Goal: Information Seeking & Learning: Learn about a topic

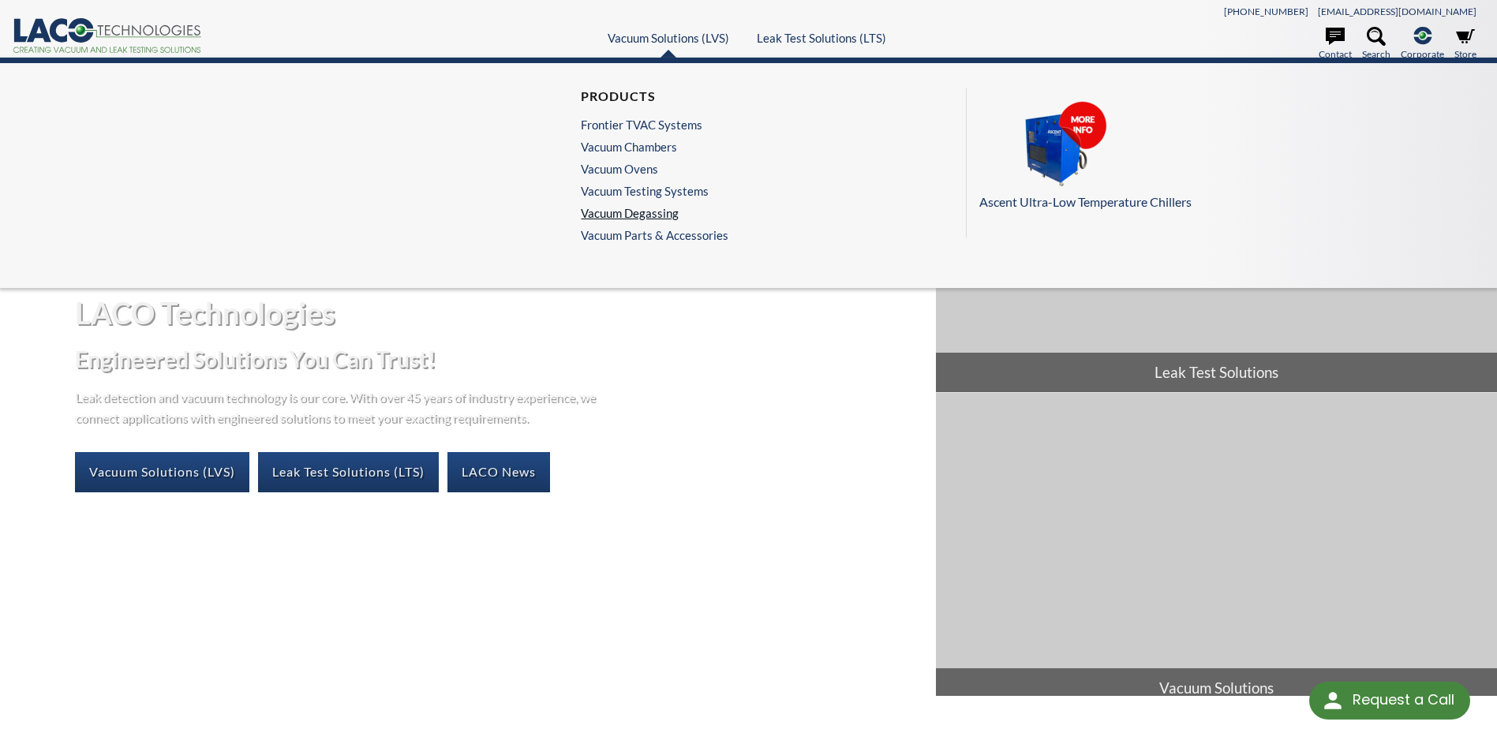
click at [642, 212] on link "Vacuum Degassing" at bounding box center [651, 213] width 140 height 14
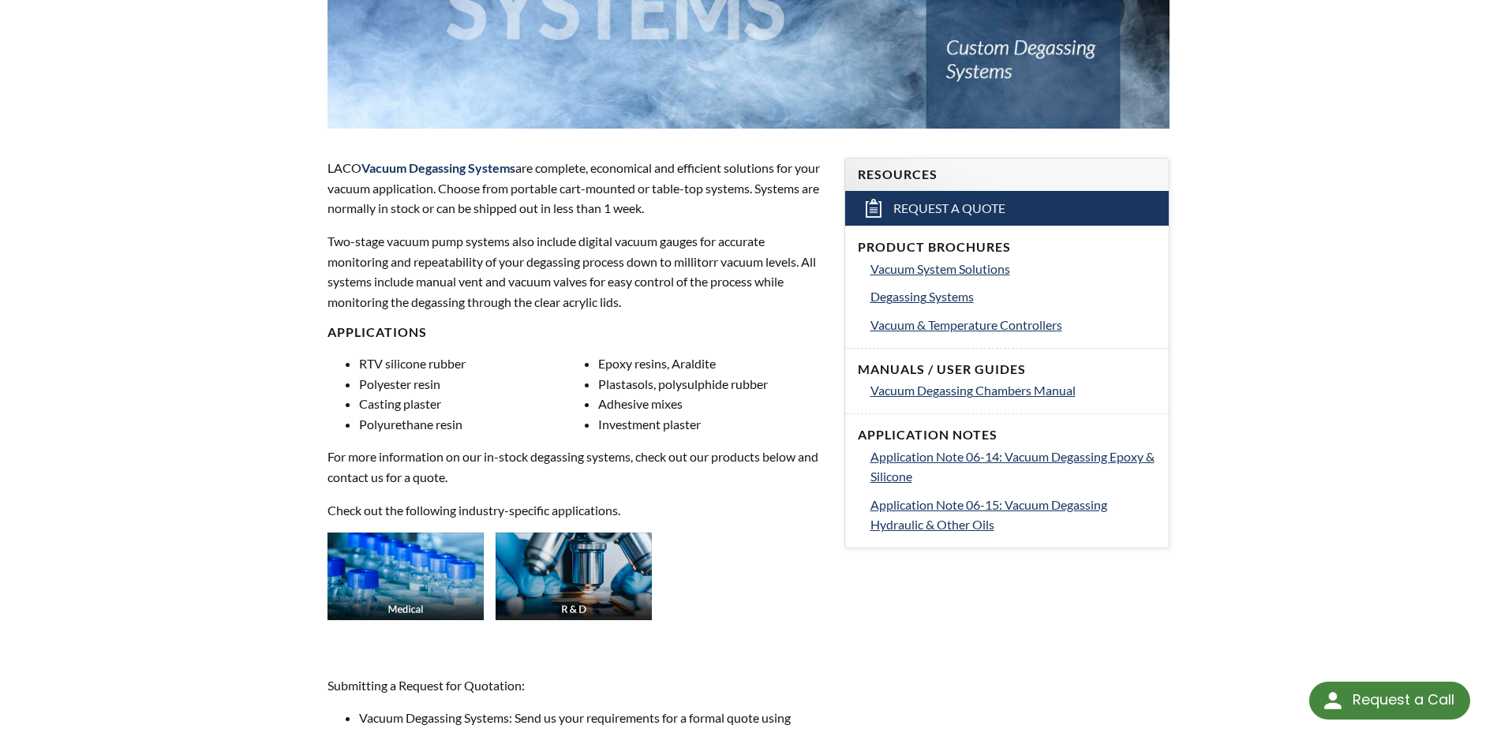
scroll to position [474, 0]
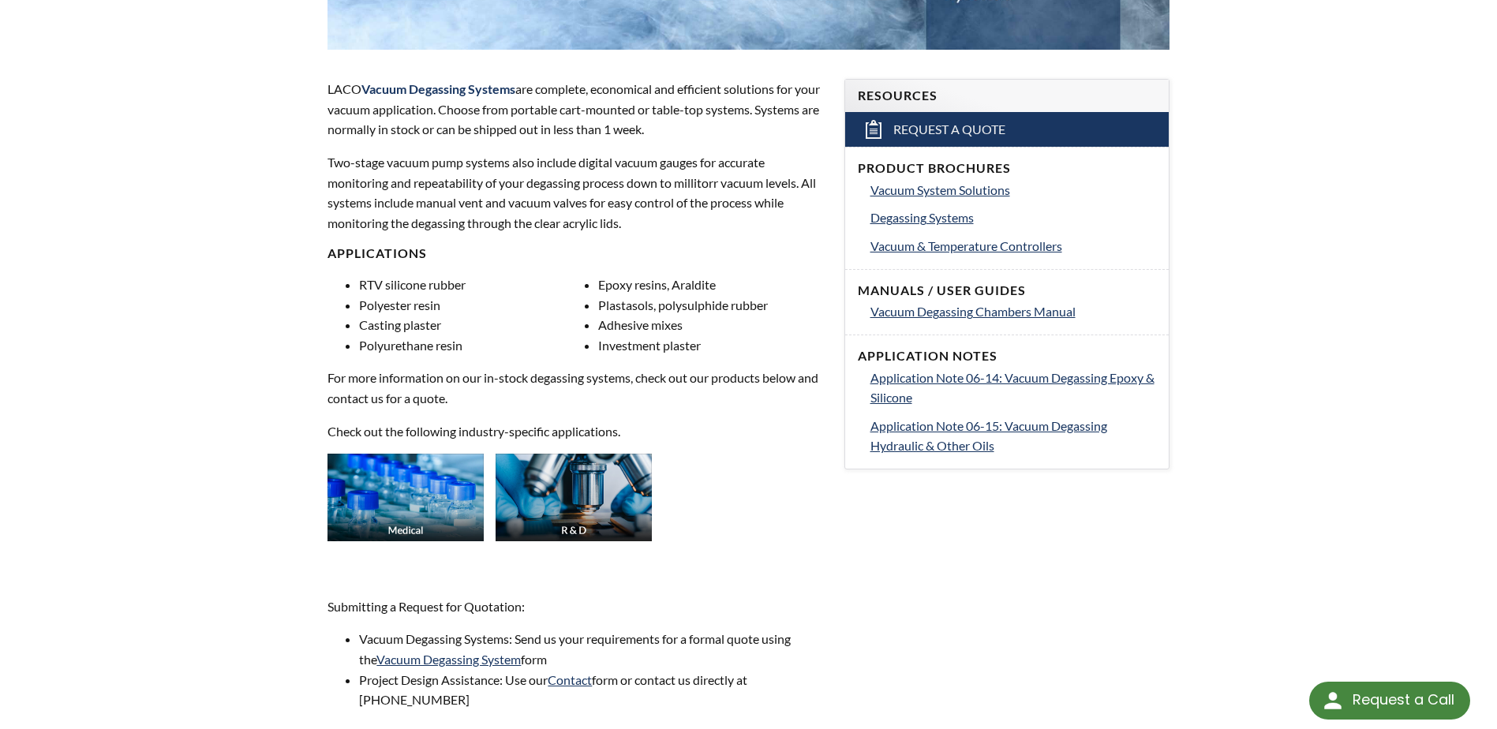
select select "Language Translate Widget"
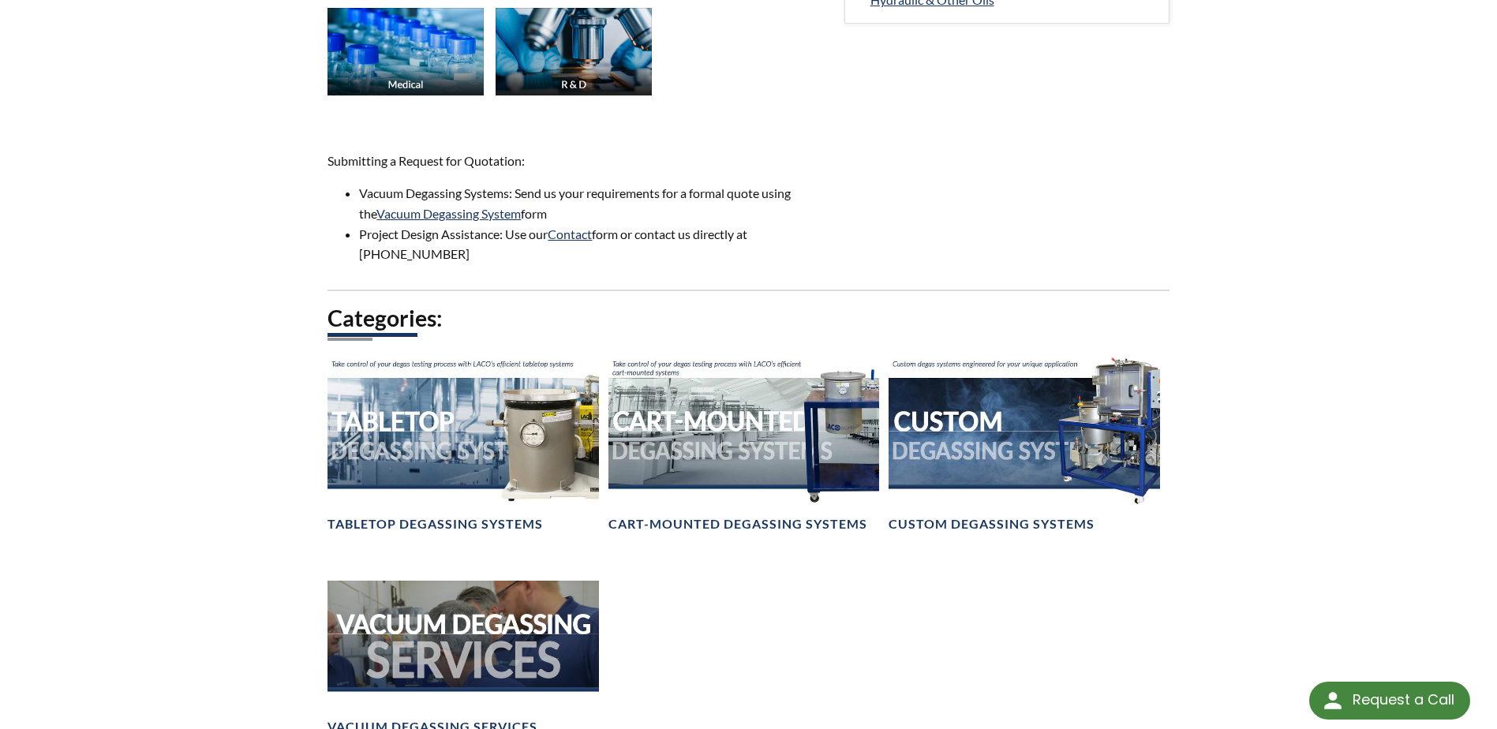
scroll to position [947, 0]
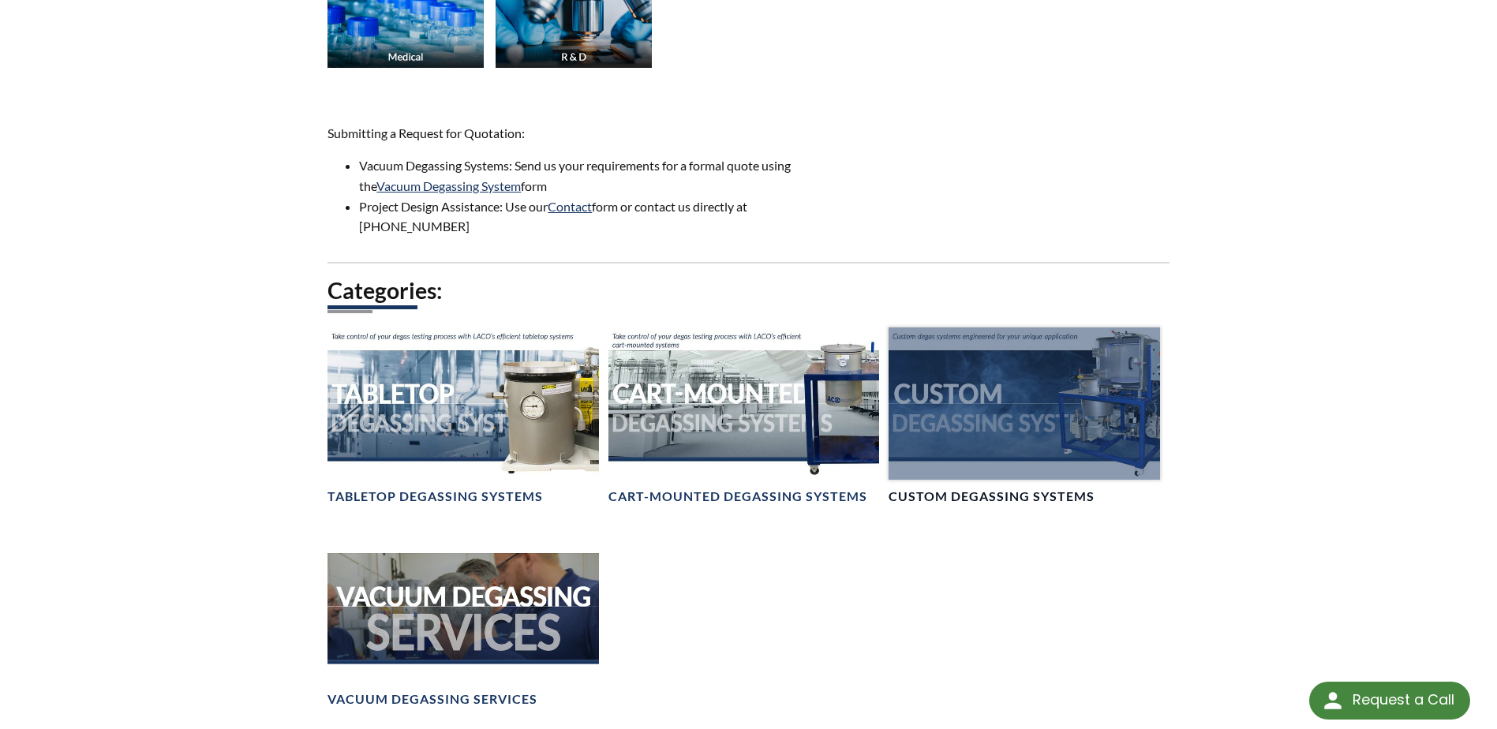
click at [1023, 432] on div at bounding box center [1024, 404] width 271 height 152
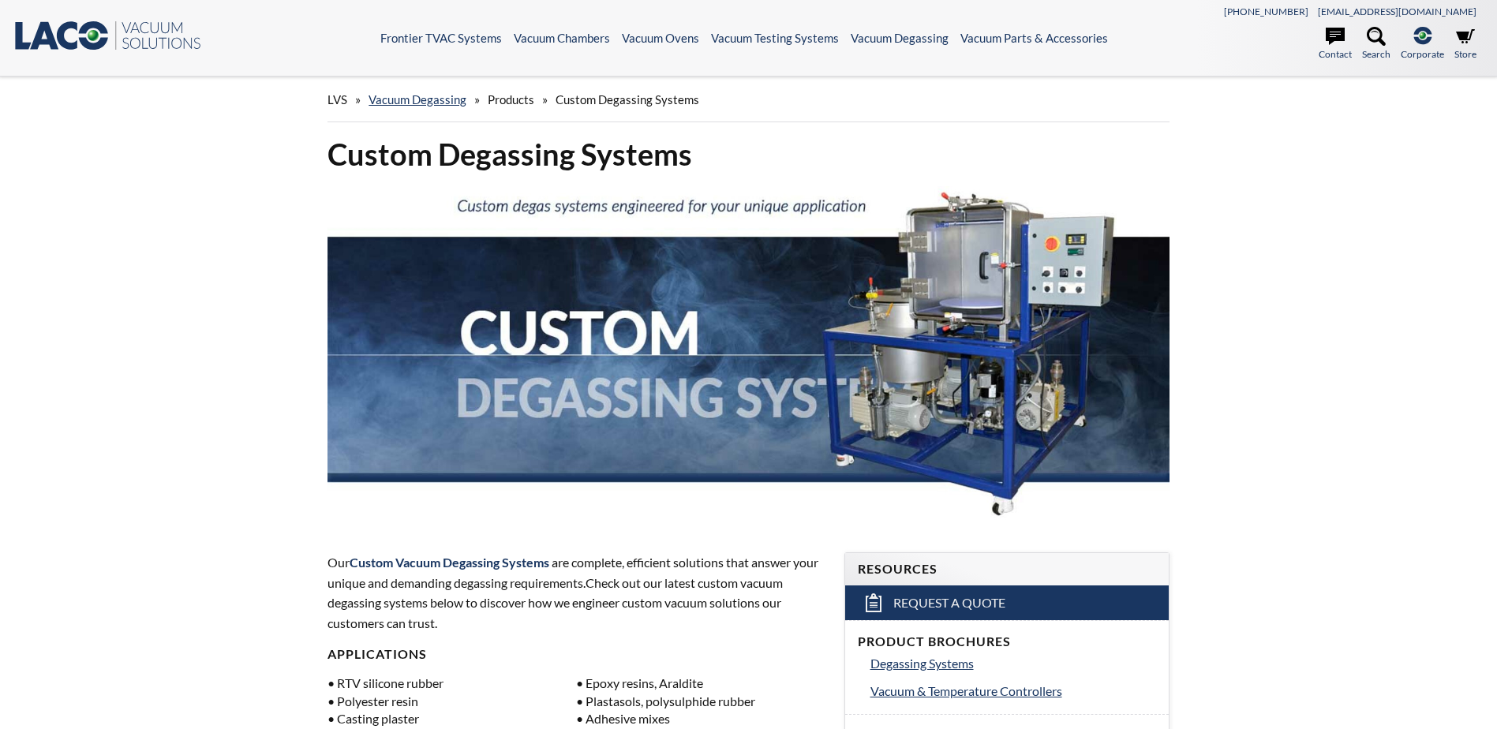
select select "Language Translate Widget"
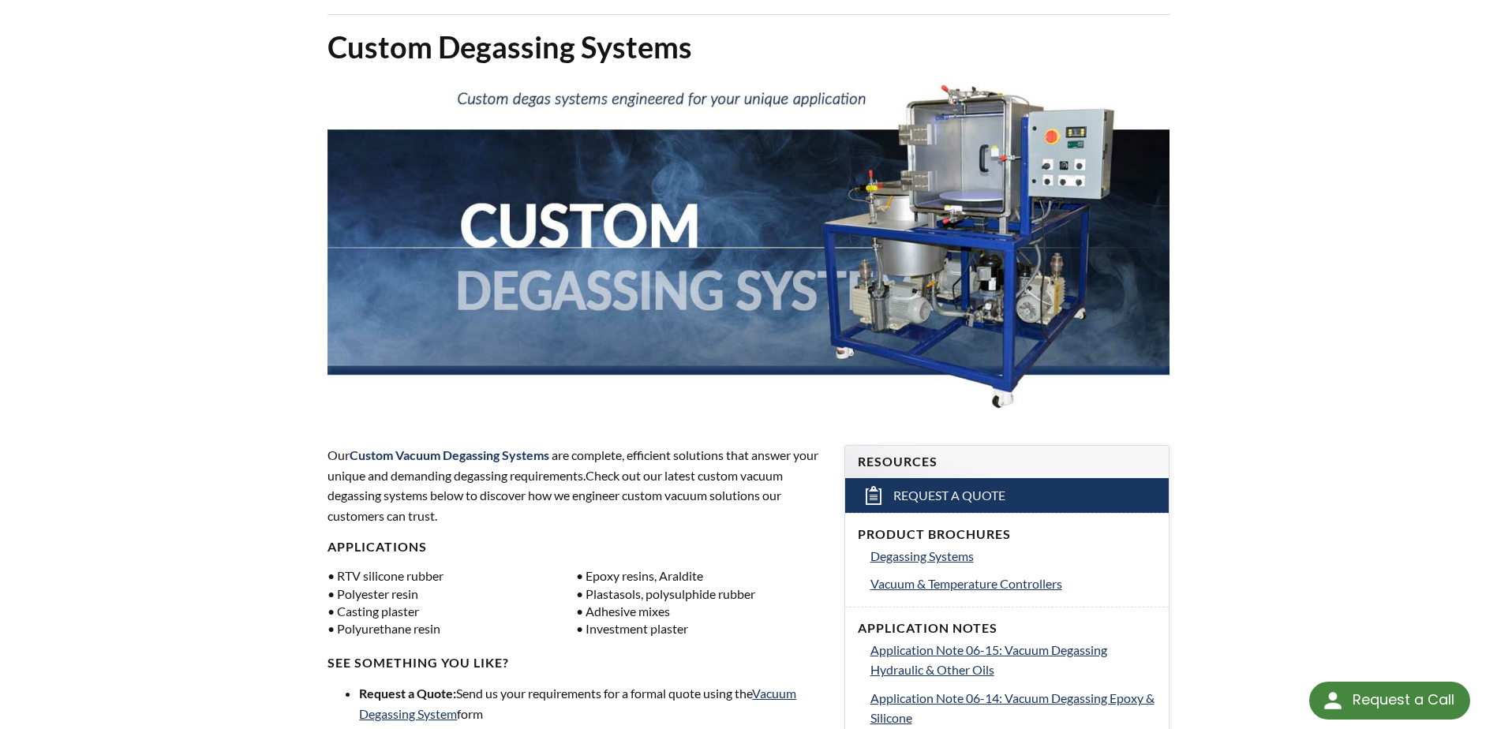
scroll to position [79, 0]
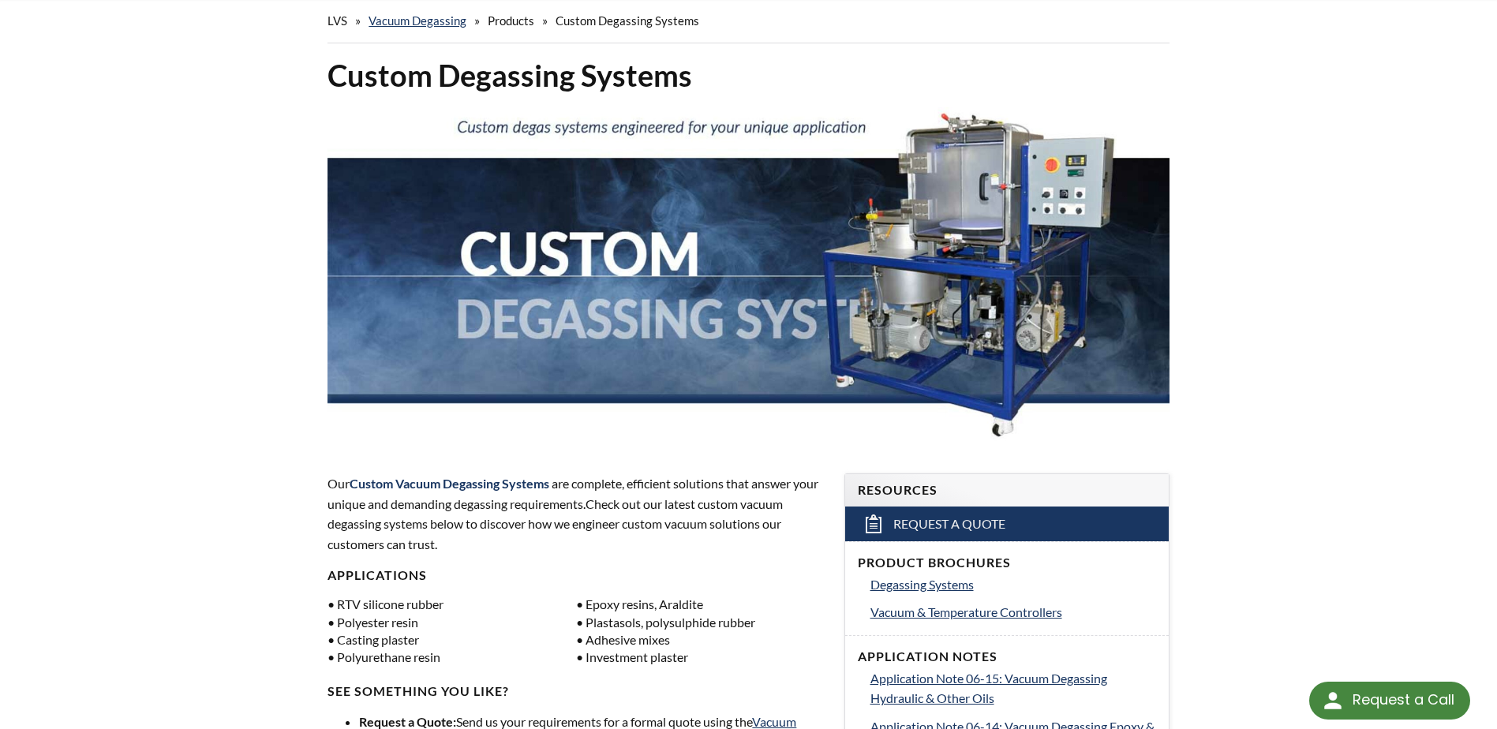
click at [500, 21] on span "Products" at bounding box center [511, 20] width 47 height 14
click at [448, 23] on link "Vacuum Degassing" at bounding box center [418, 20] width 98 height 14
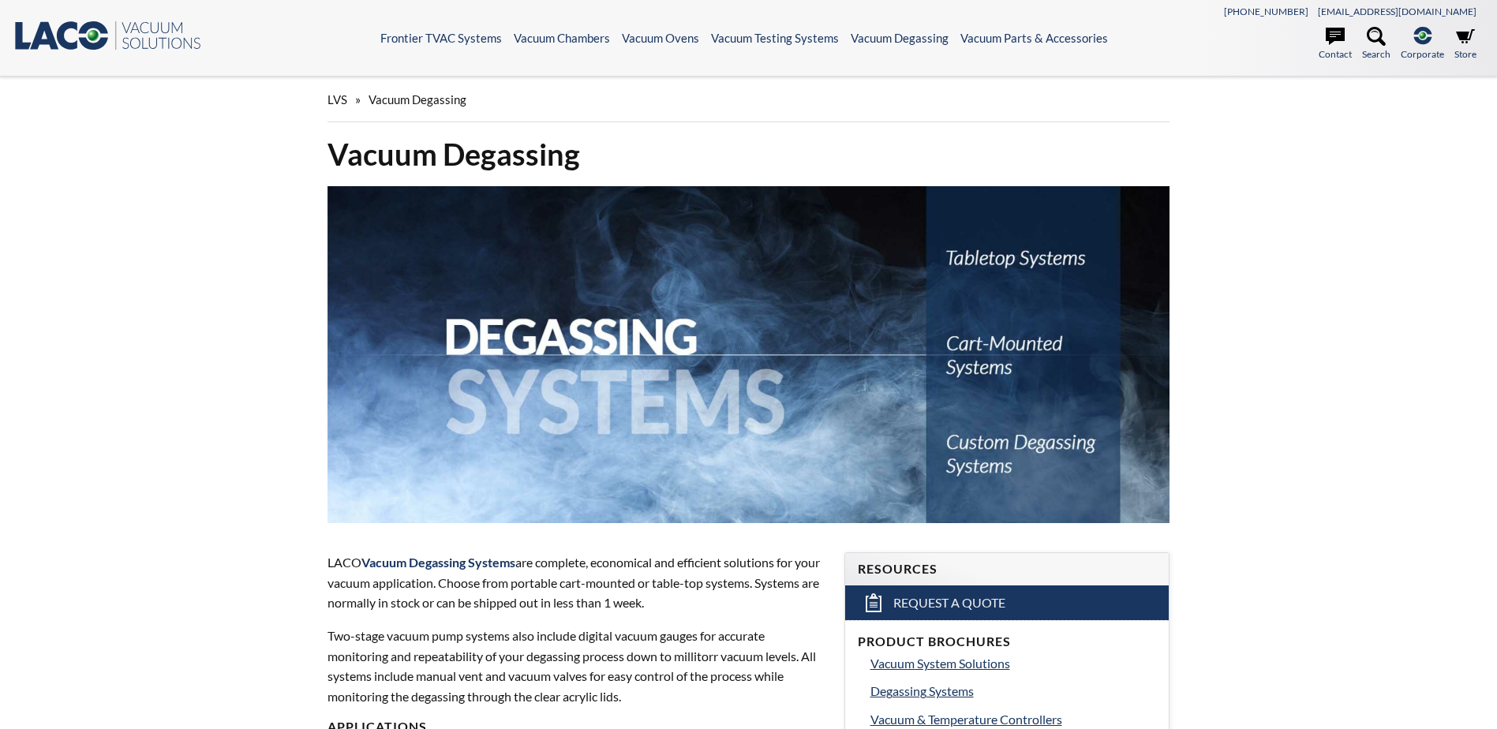
select select "Language Translate Widget"
click at [1041, 353] on img at bounding box center [748, 354] width 841 height 337
click at [990, 347] on img at bounding box center [748, 354] width 841 height 337
click at [954, 348] on img at bounding box center [748, 354] width 841 height 337
click at [1013, 345] on img at bounding box center [748, 354] width 841 height 337
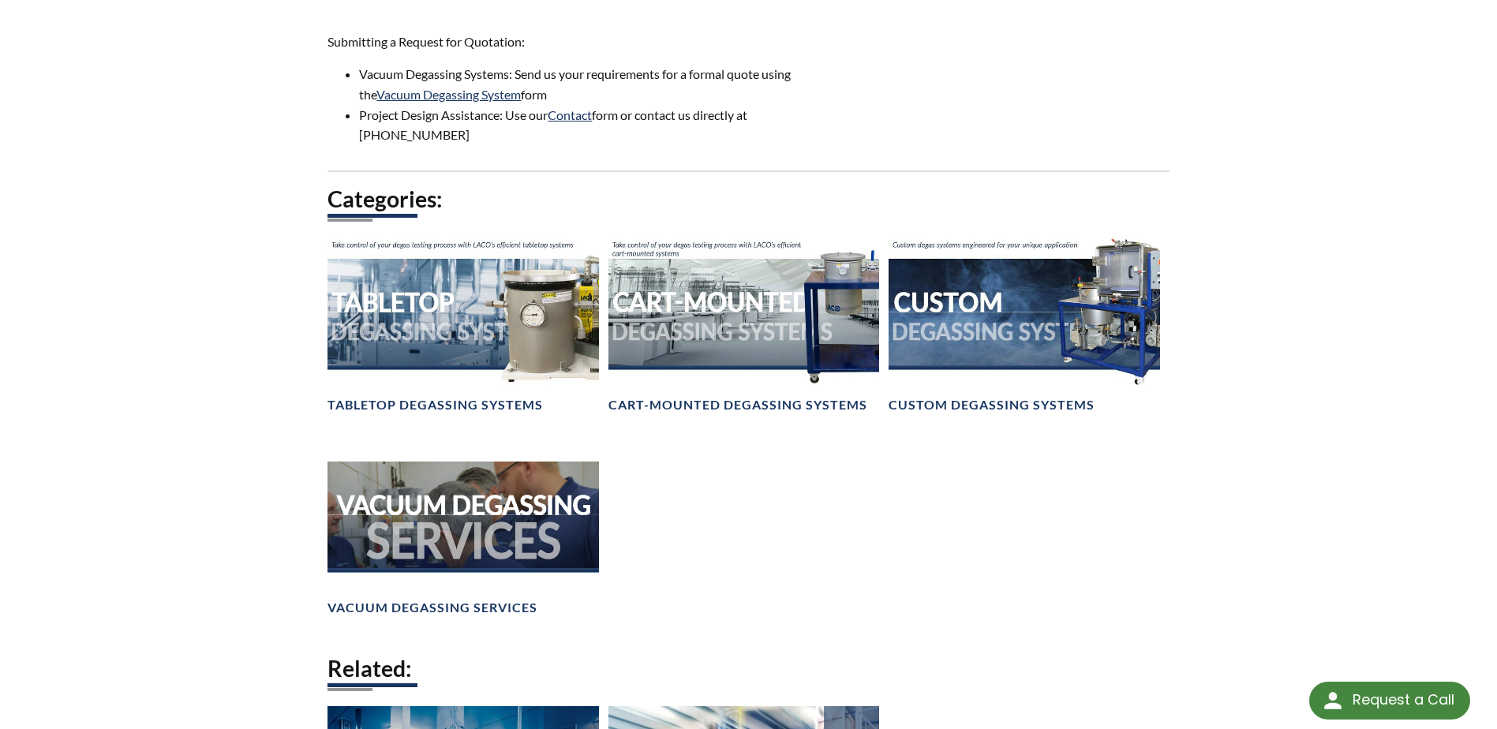
scroll to position [1026, 0]
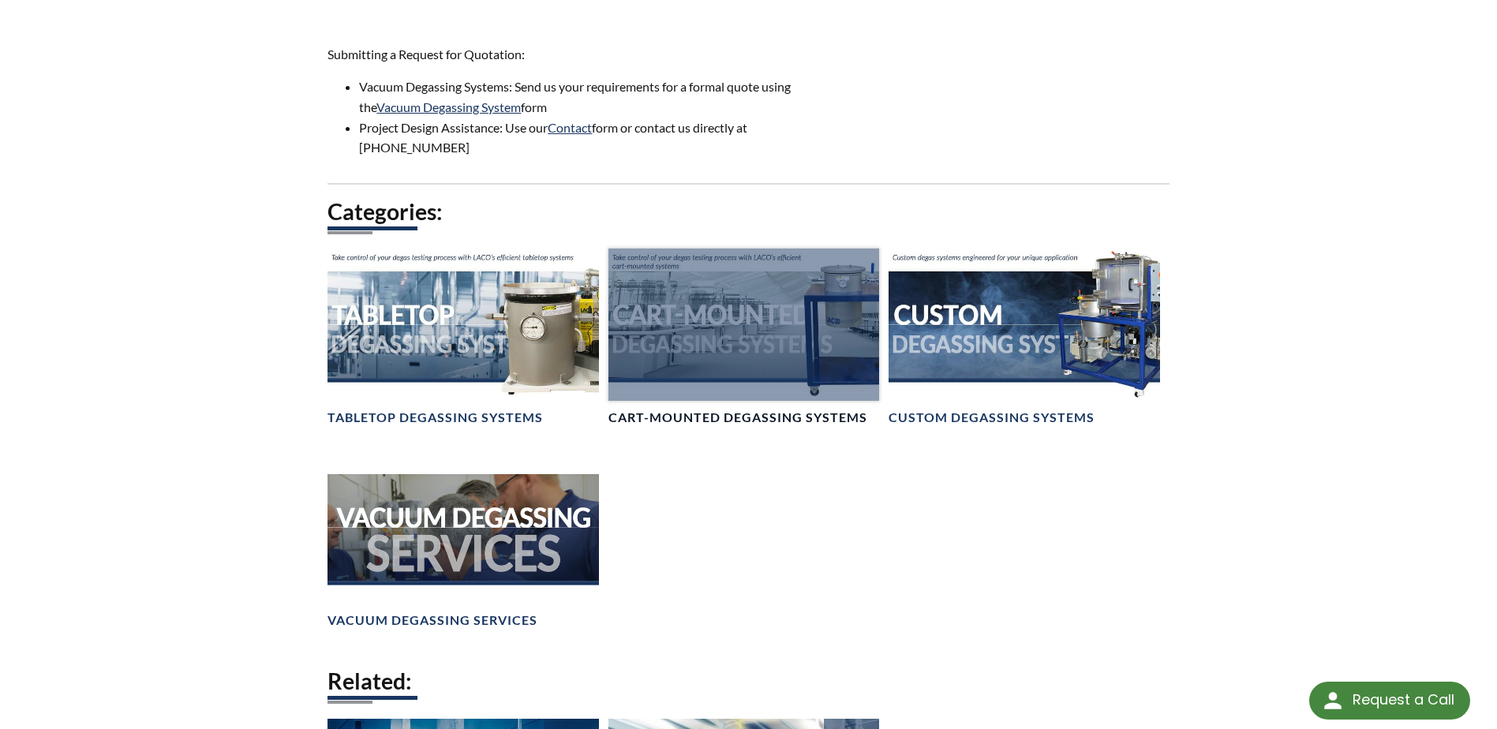
click at [784, 343] on div at bounding box center [744, 325] width 271 height 152
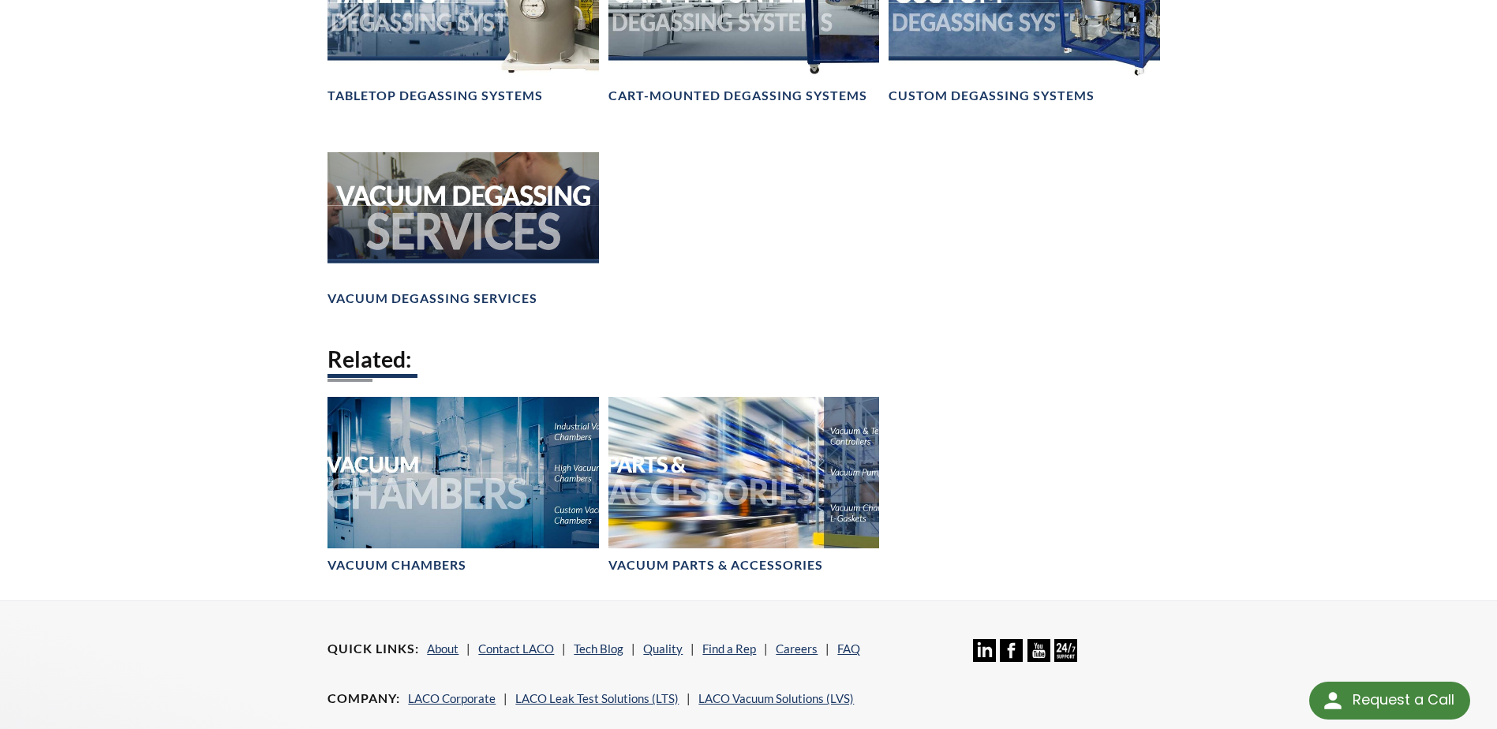
scroll to position [1342, 0]
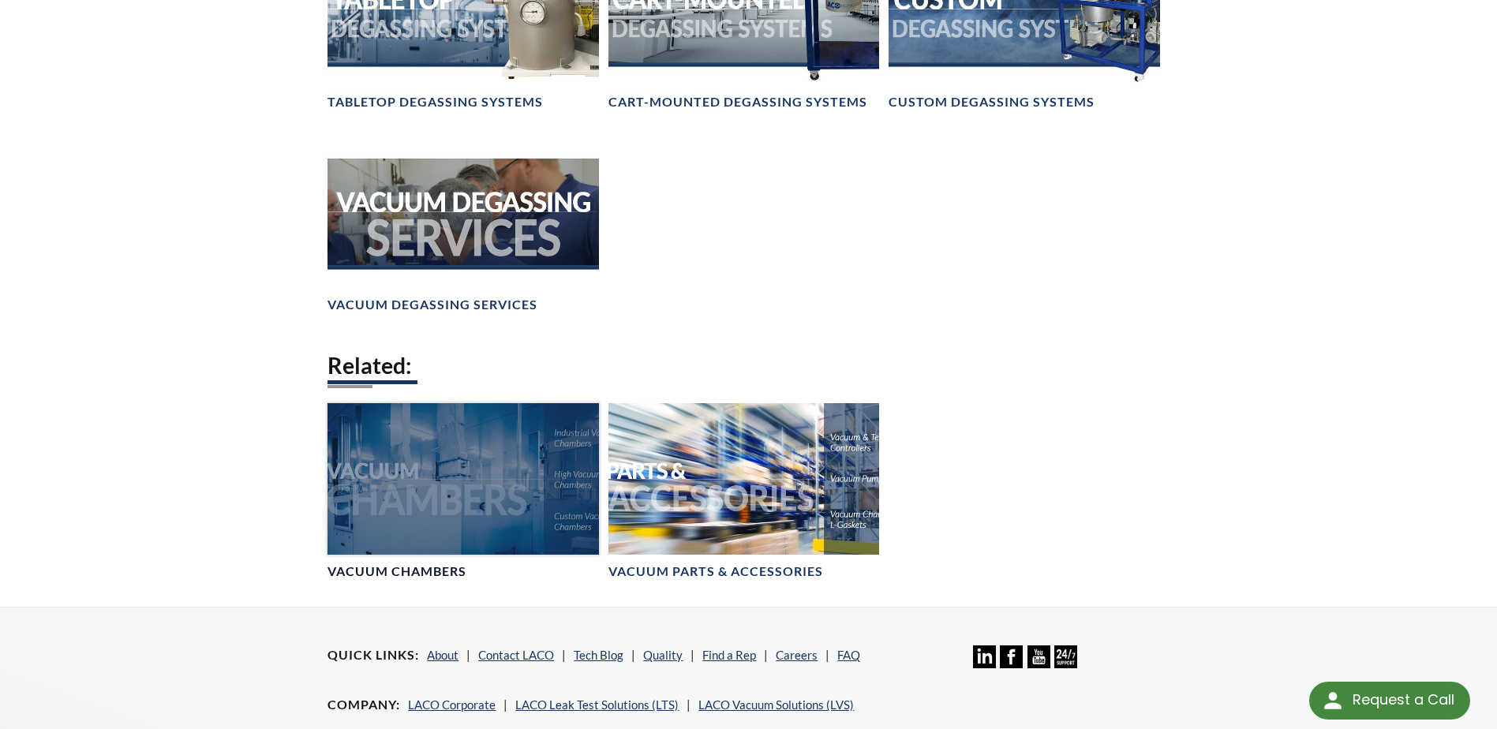
click at [454, 455] on div at bounding box center [463, 479] width 271 height 152
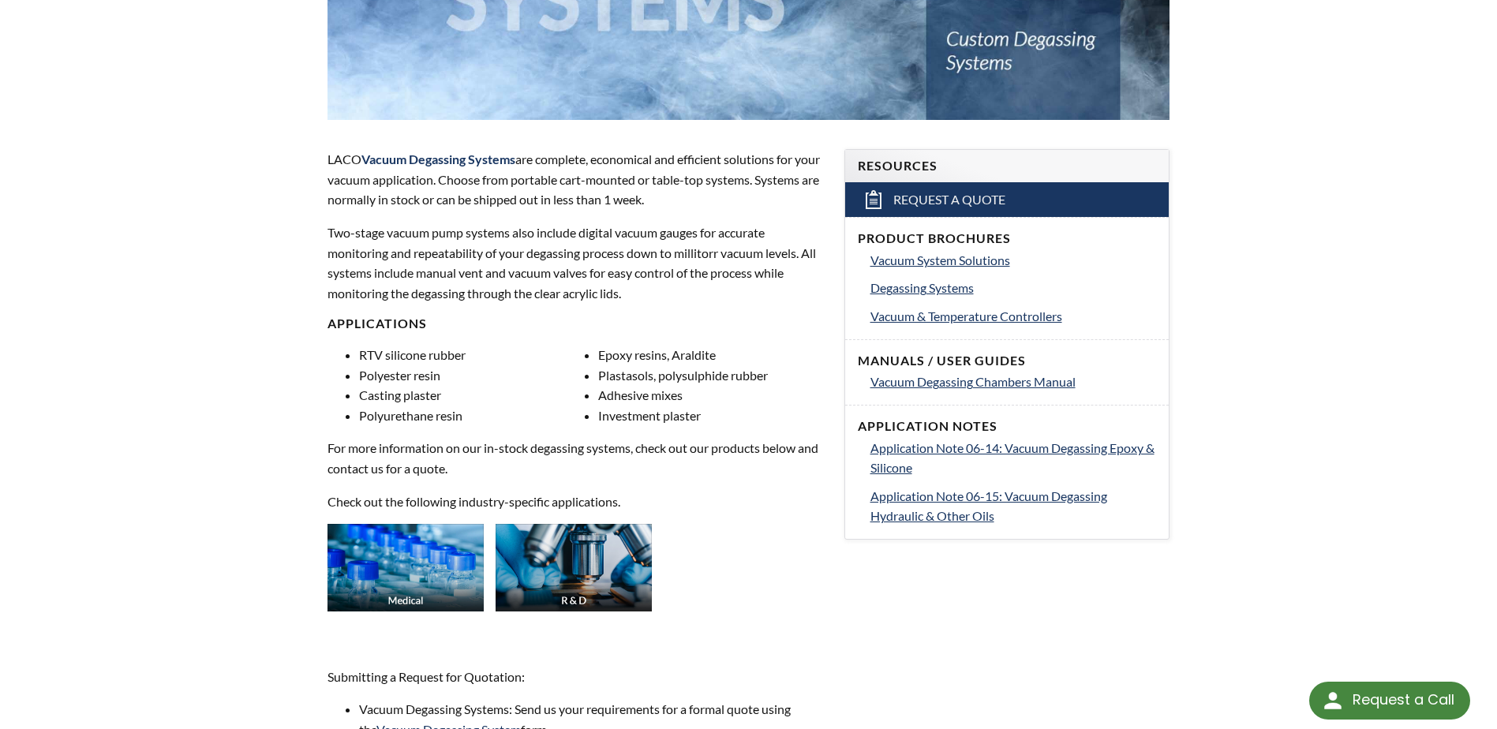
scroll to position [237, 0]
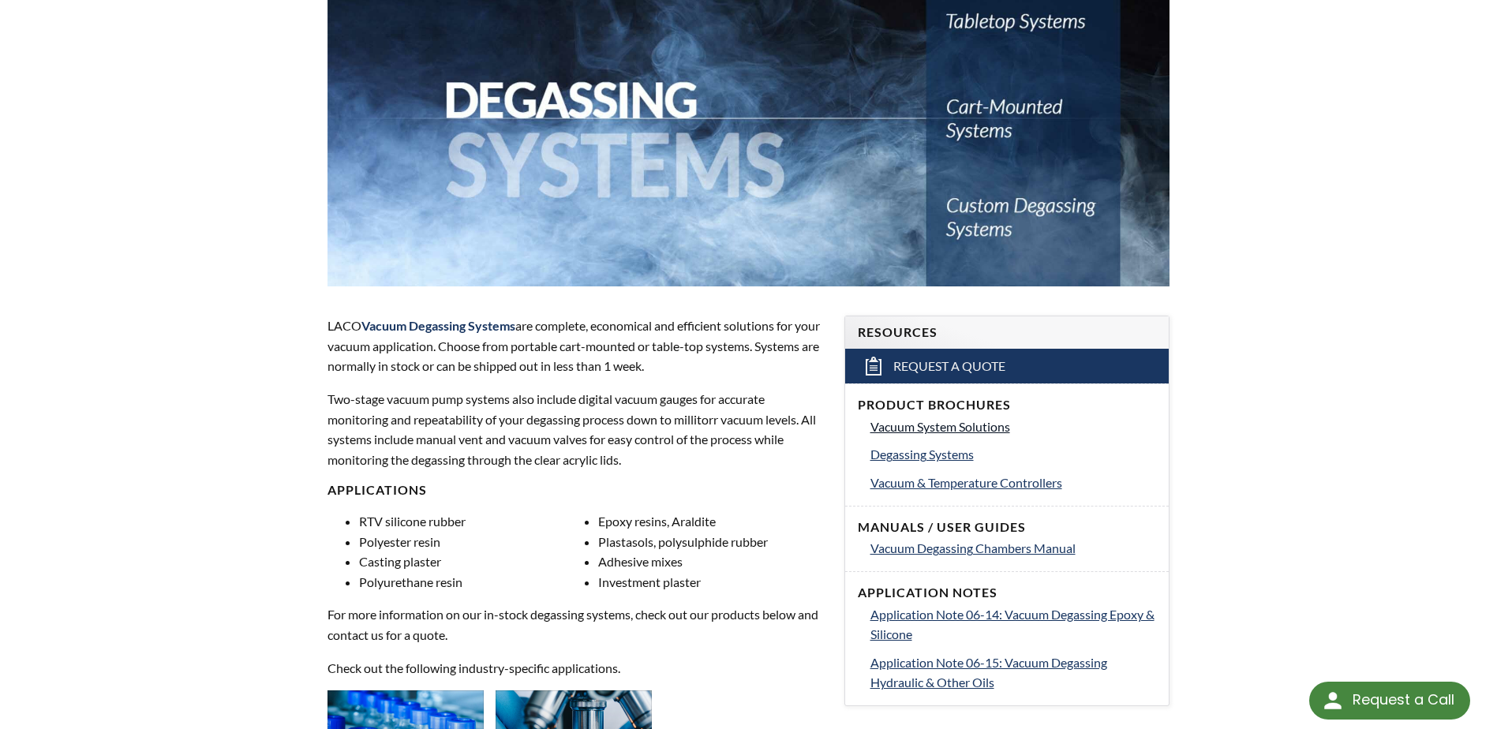
click at [961, 423] on span "Vacuum System Solutions" at bounding box center [941, 426] width 140 height 15
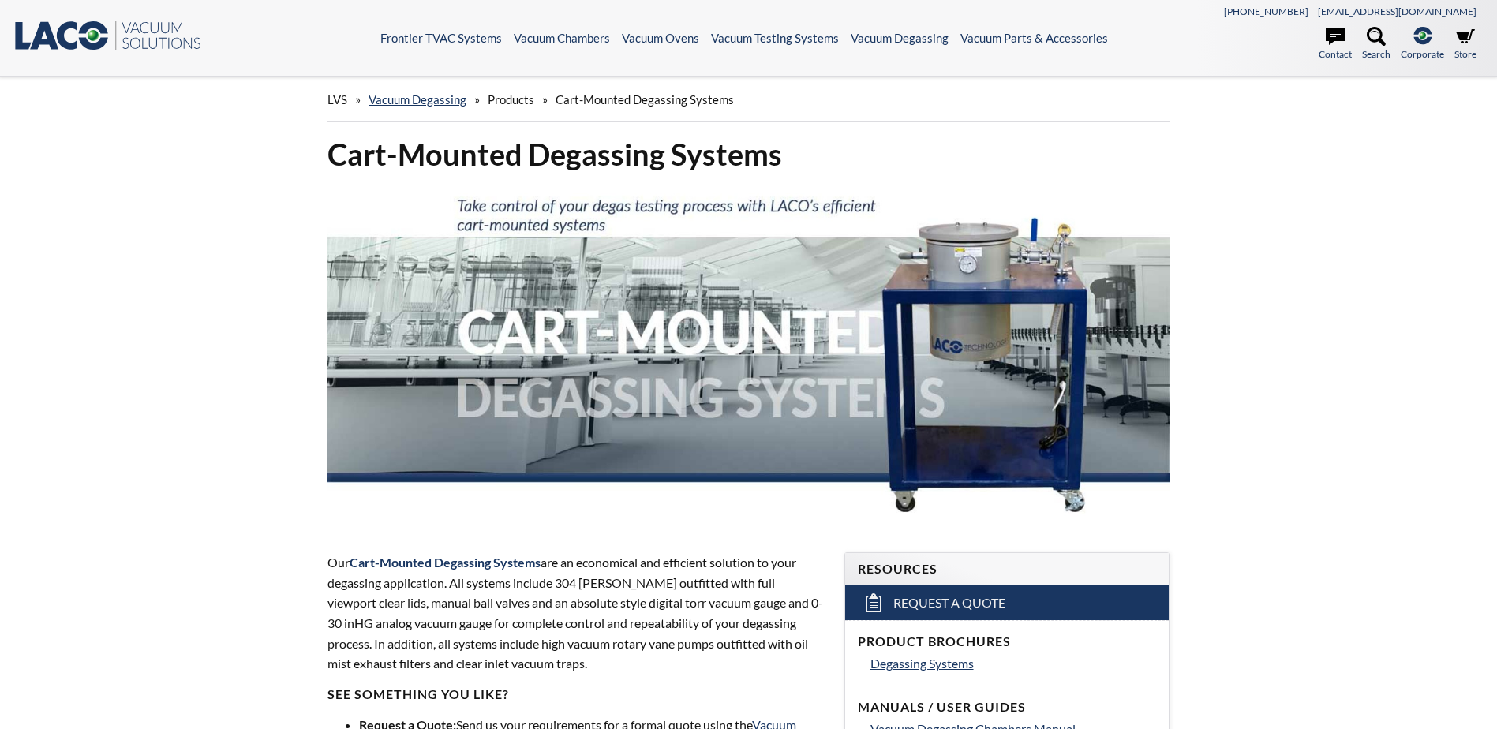
select select "Language Translate Widget"
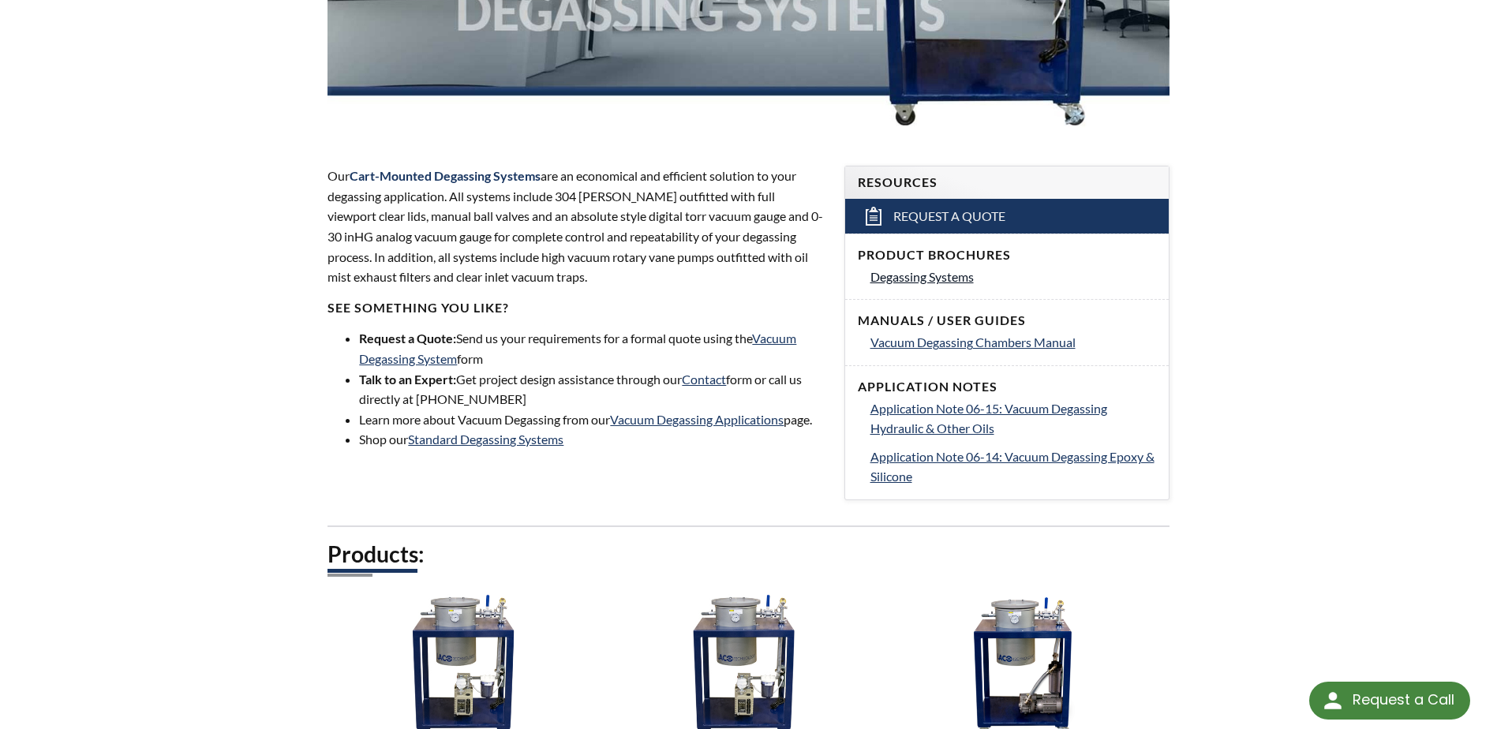
scroll to position [355, 0]
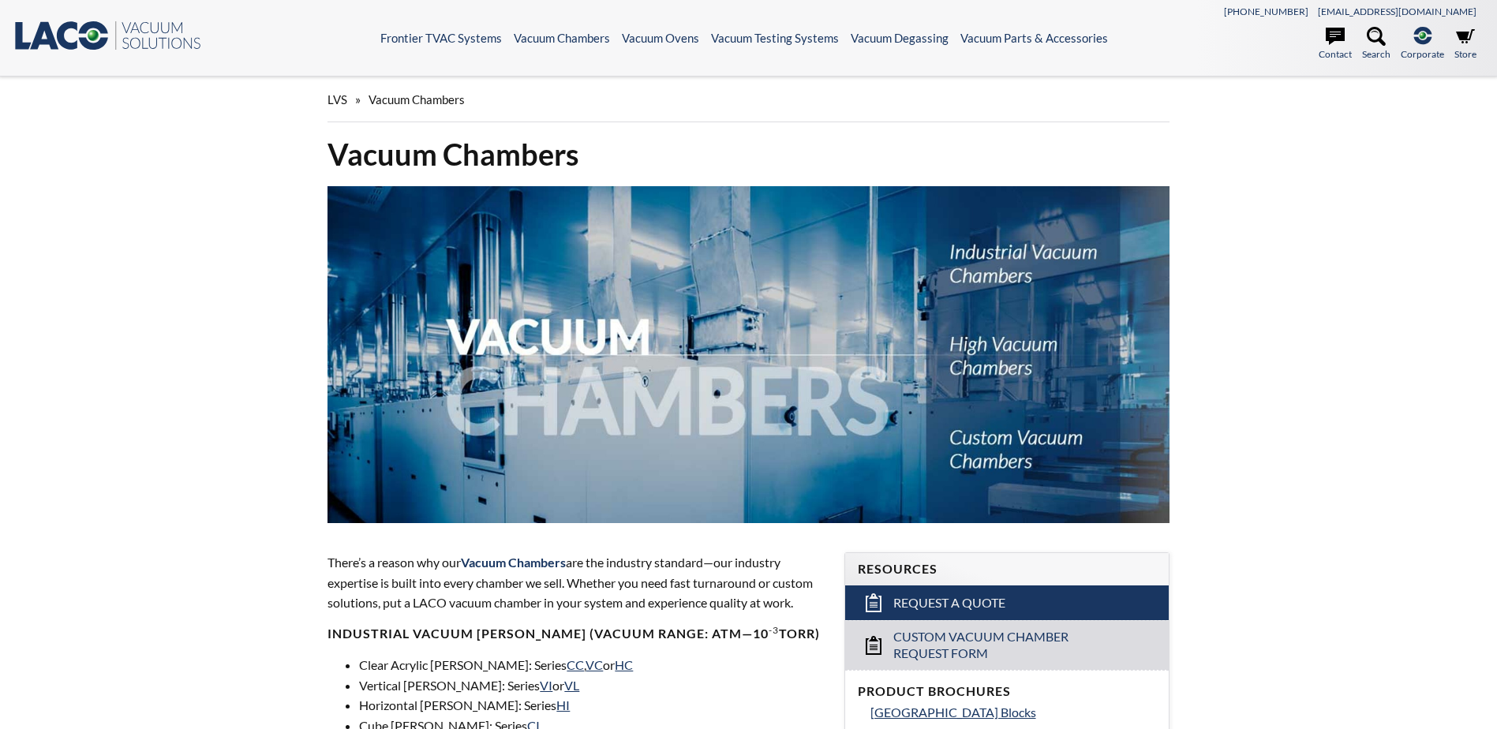
select select "Language Translate Widget"
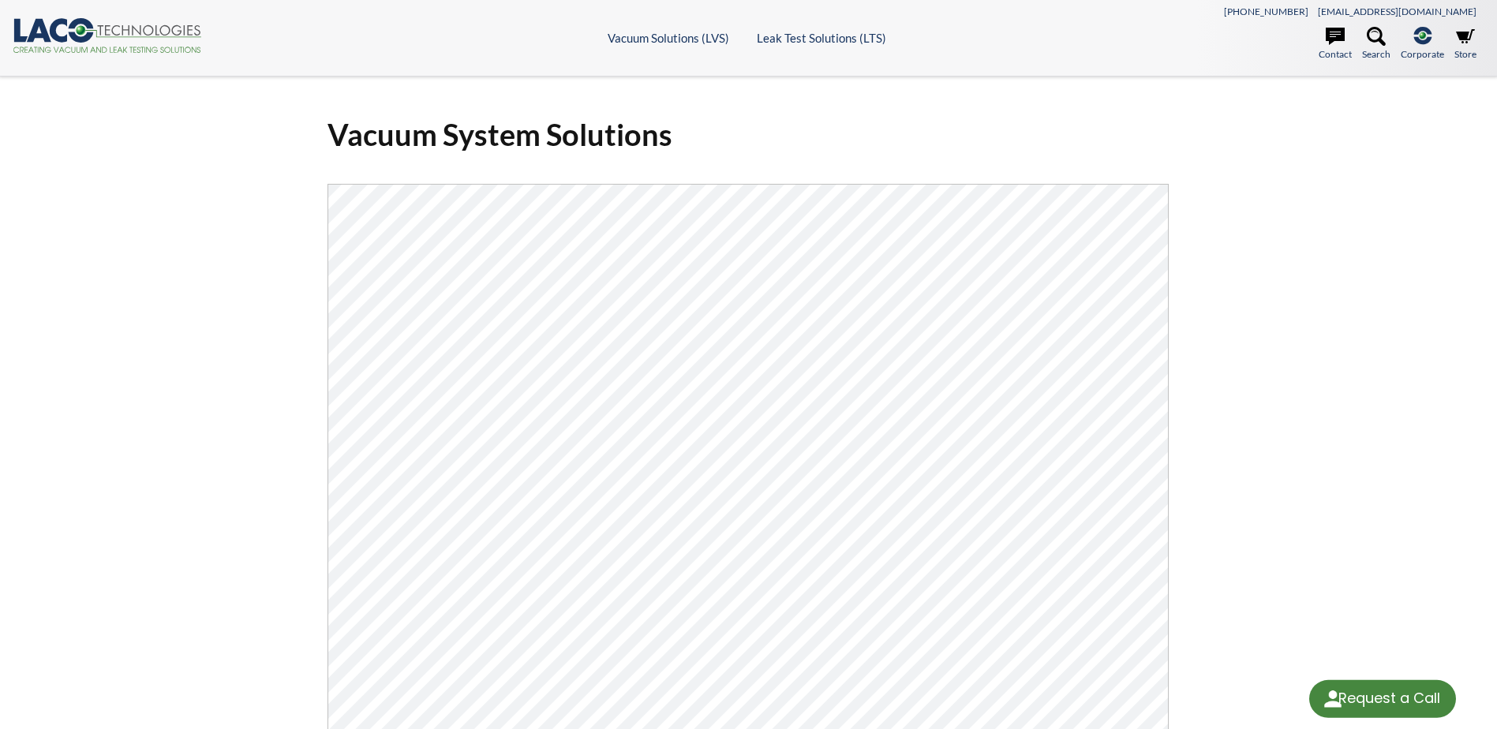
select select "Language Translate Widget"
